Goal: Contribute content

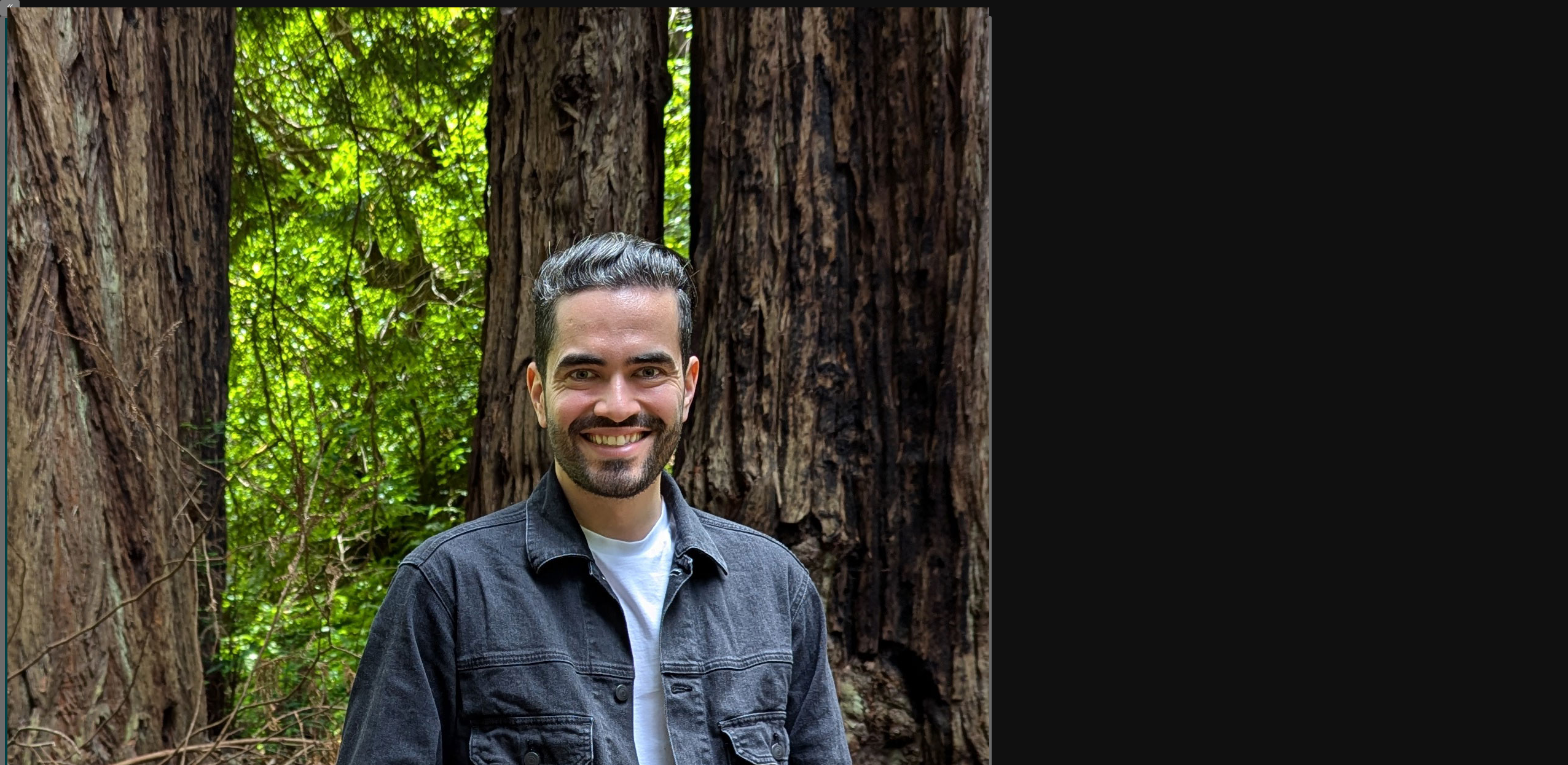
scroll to position [1587, 0]
type textarea "*"
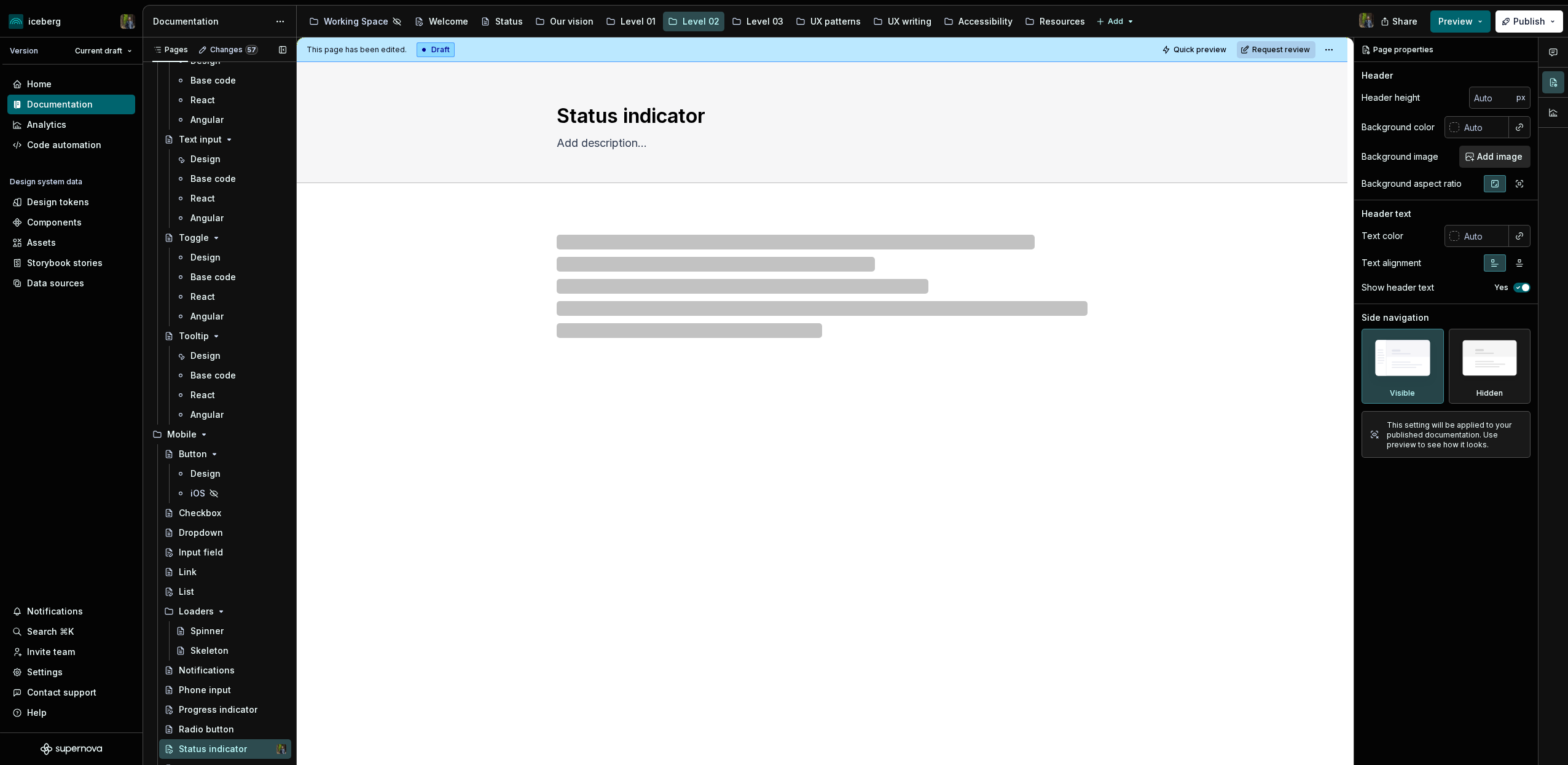
scroll to position [2939, 0]
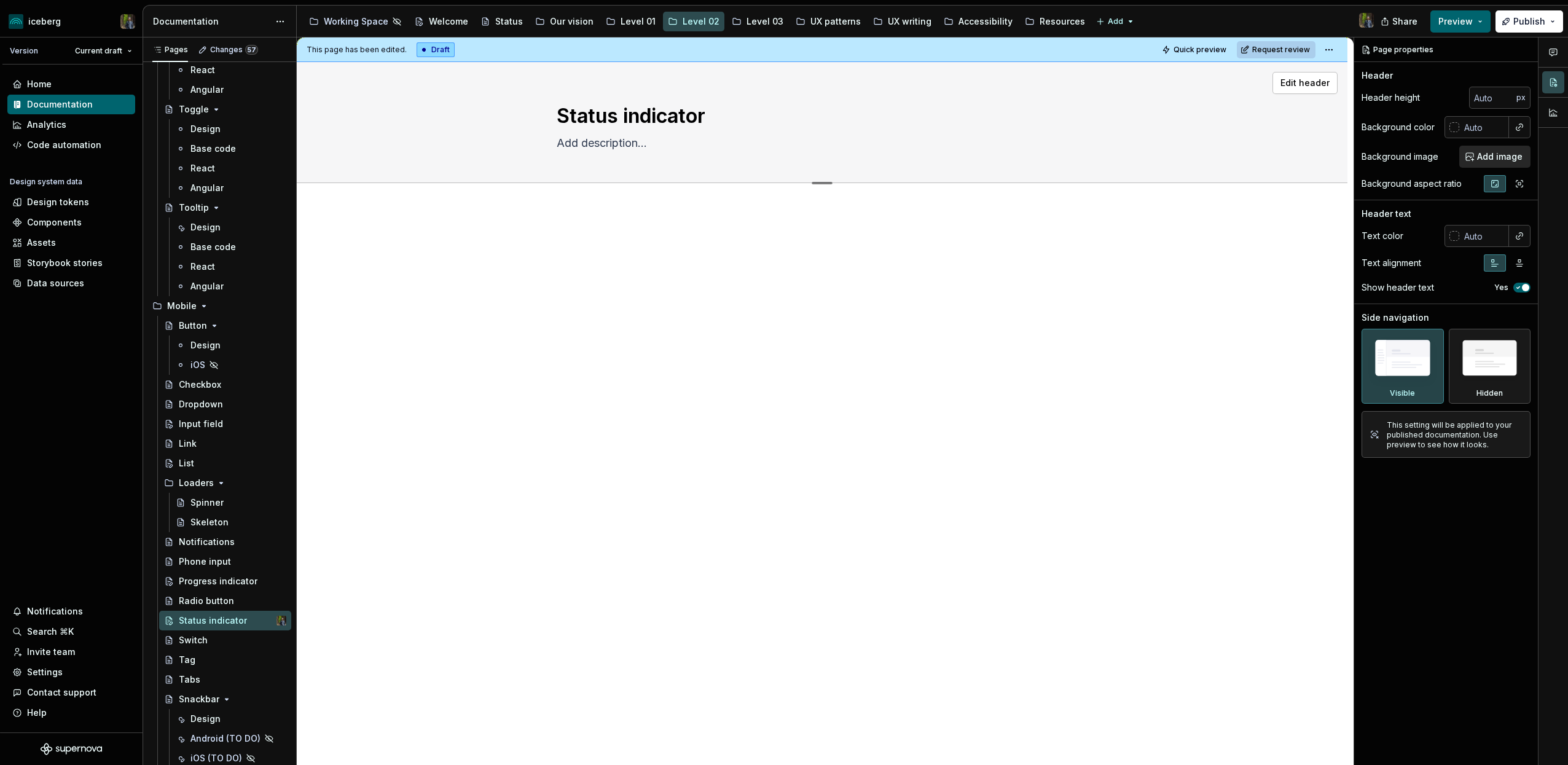
type textarea "*"
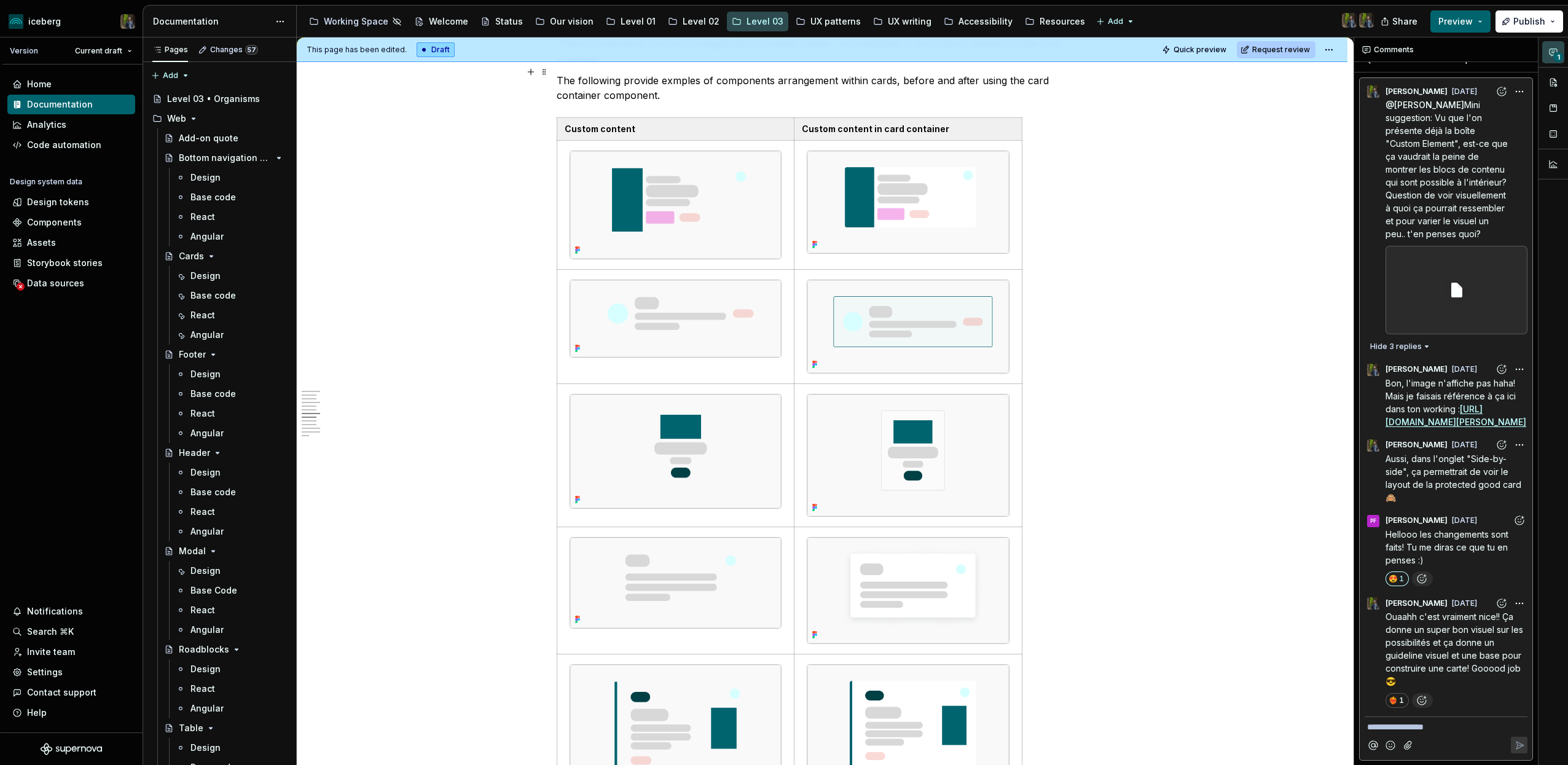
scroll to position [1750, 0]
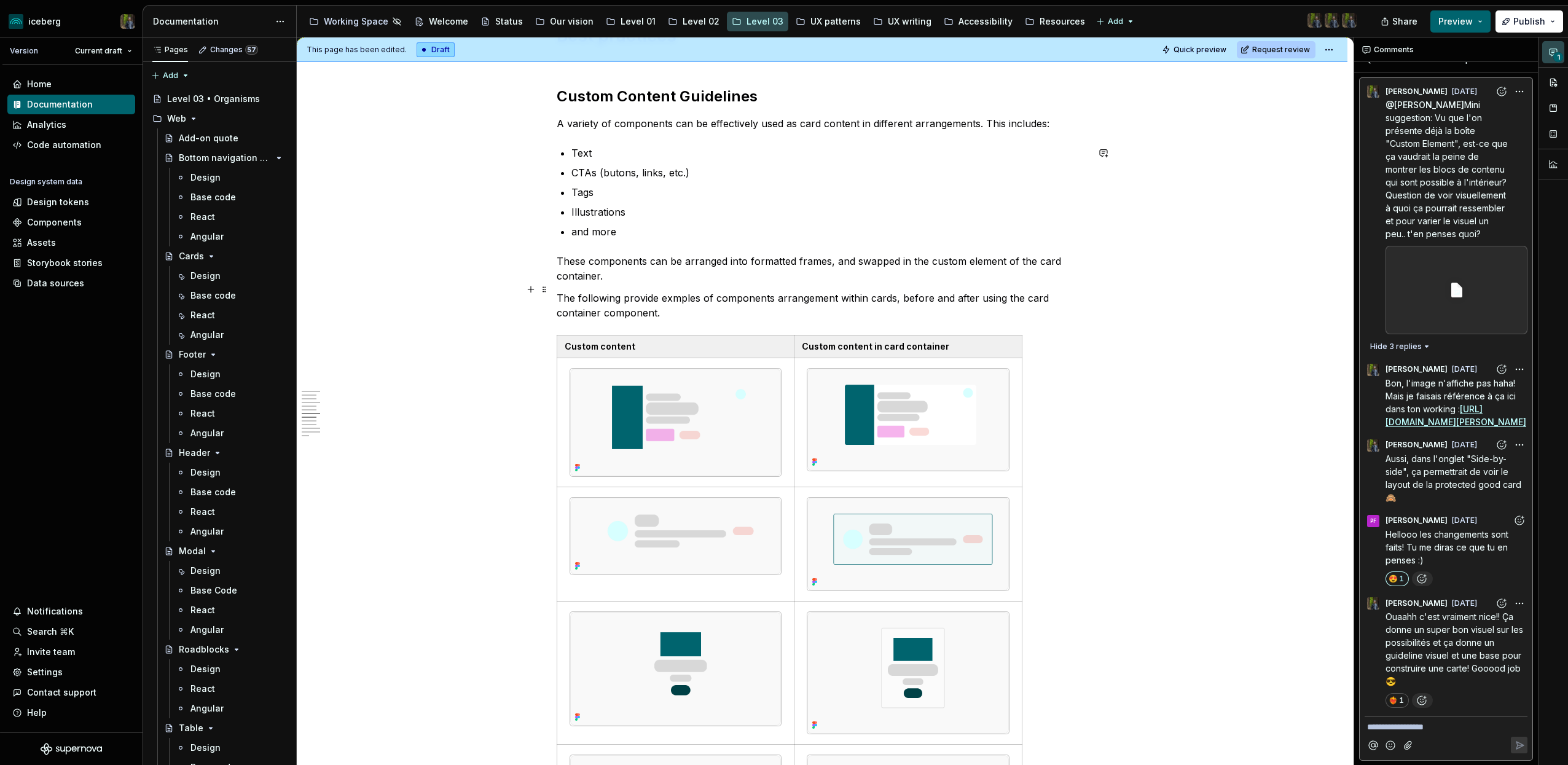
type textarea "*"
